Goal: Find specific page/section: Find specific page/section

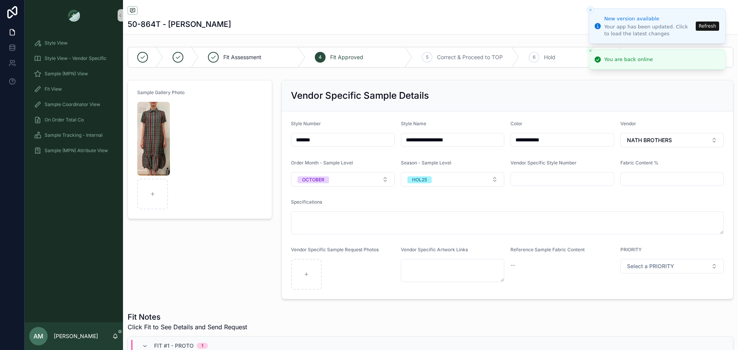
click at [704, 26] on button "Refresh" at bounding box center [707, 26] width 23 height 9
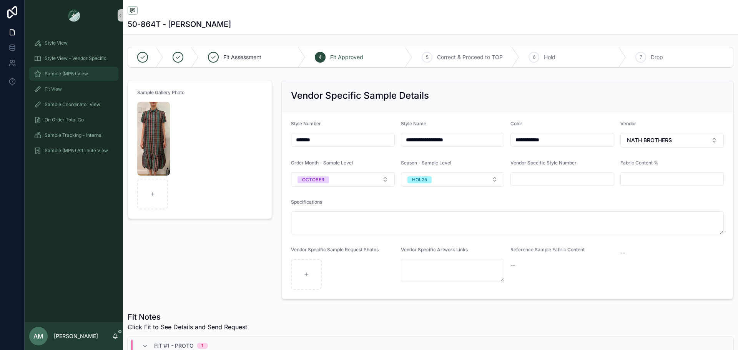
click at [84, 74] on span "Sample (MPN) View" at bounding box center [66, 74] width 43 height 6
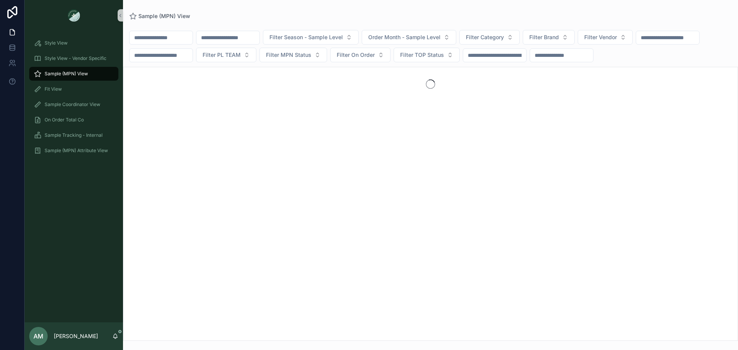
click at [239, 40] on input "scrollable content" at bounding box center [227, 37] width 63 height 11
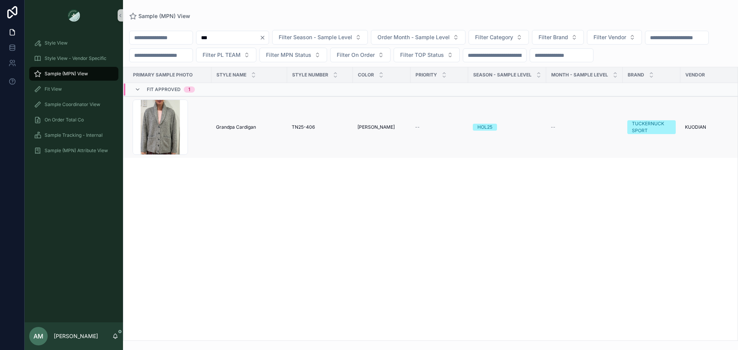
type input "***"
click at [238, 130] on span "Grandpa Cardigan" at bounding box center [236, 127] width 40 height 6
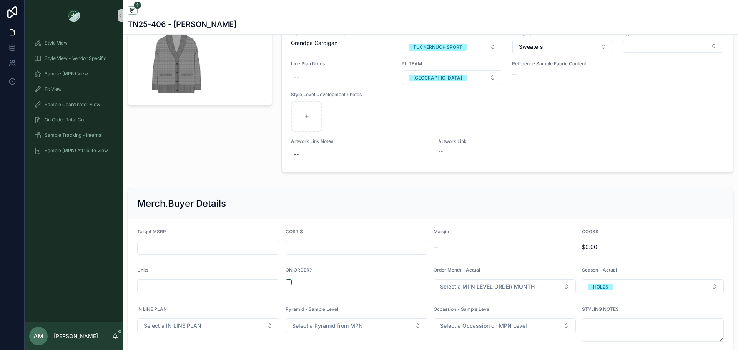
scroll to position [692, 0]
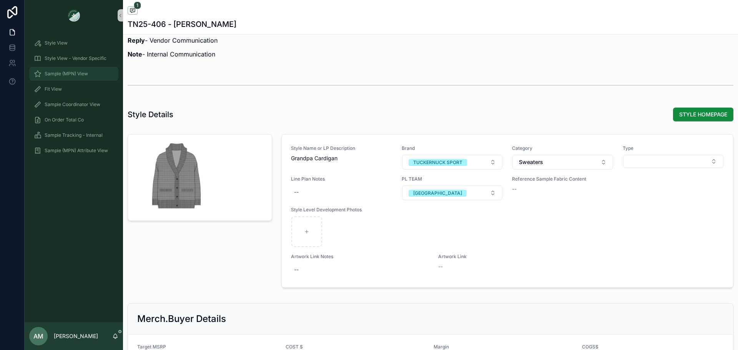
click at [83, 75] on span "Sample (MPN) View" at bounding box center [66, 74] width 43 height 6
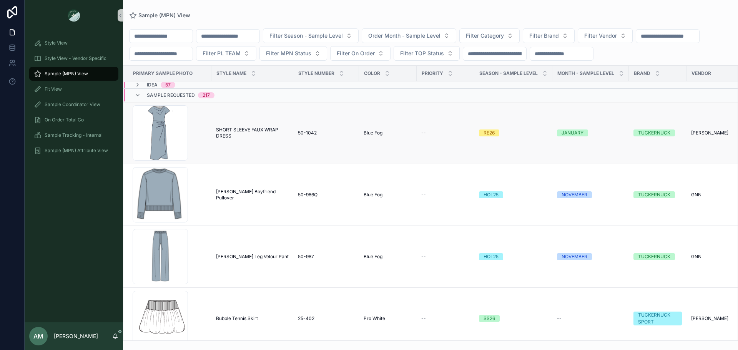
click at [237, 139] on span "SHORT SLEEVE FAUX WRAP DRESS" at bounding box center [252, 133] width 73 height 12
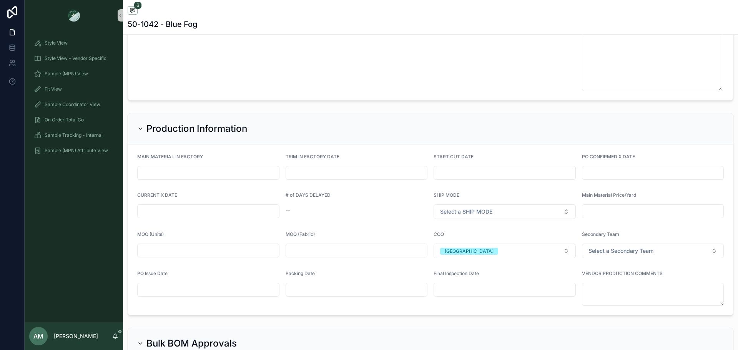
scroll to position [1999, 0]
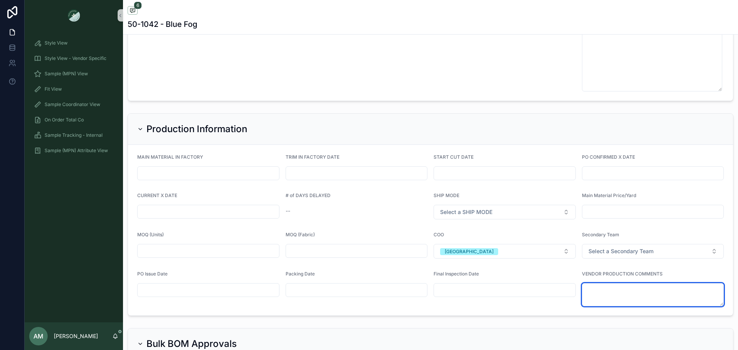
click at [599, 294] on textarea "scrollable content" at bounding box center [653, 294] width 142 height 23
